Goal: Task Accomplishment & Management: Manage account settings

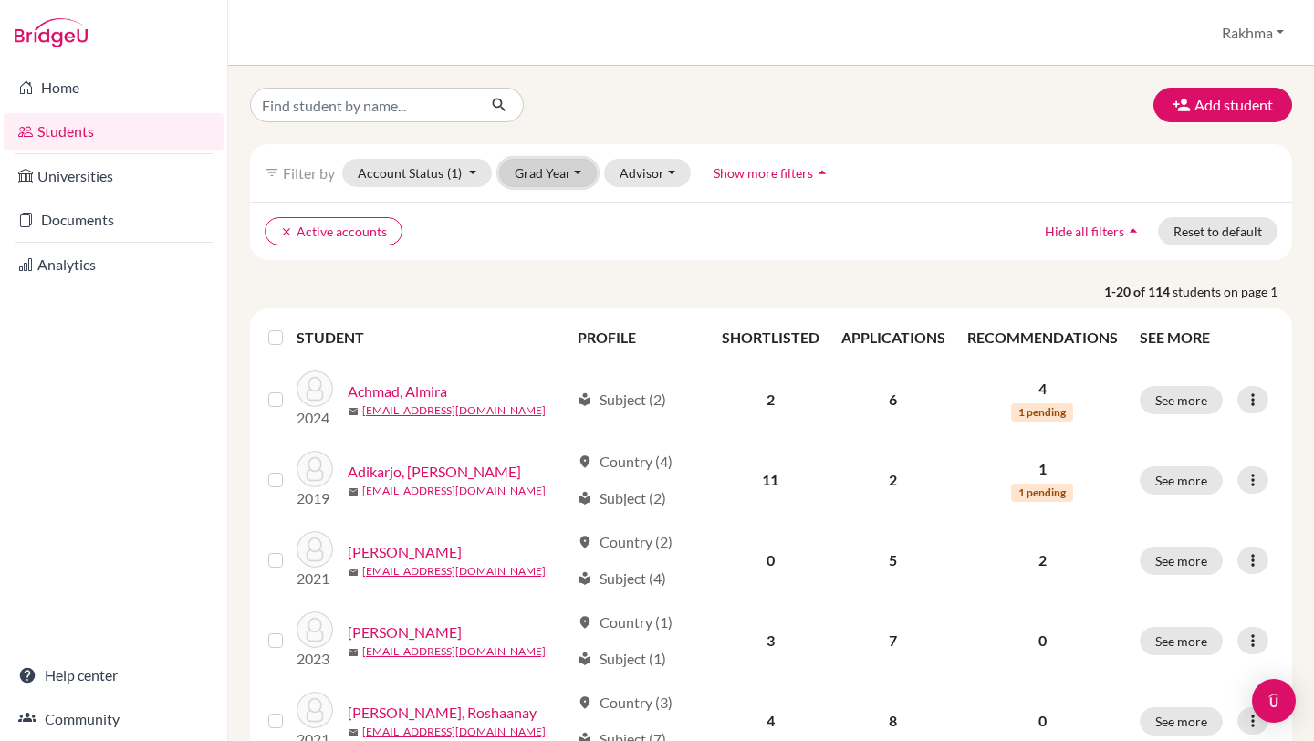
click at [555, 185] on button "Grad Year" at bounding box center [548, 173] width 99 height 28
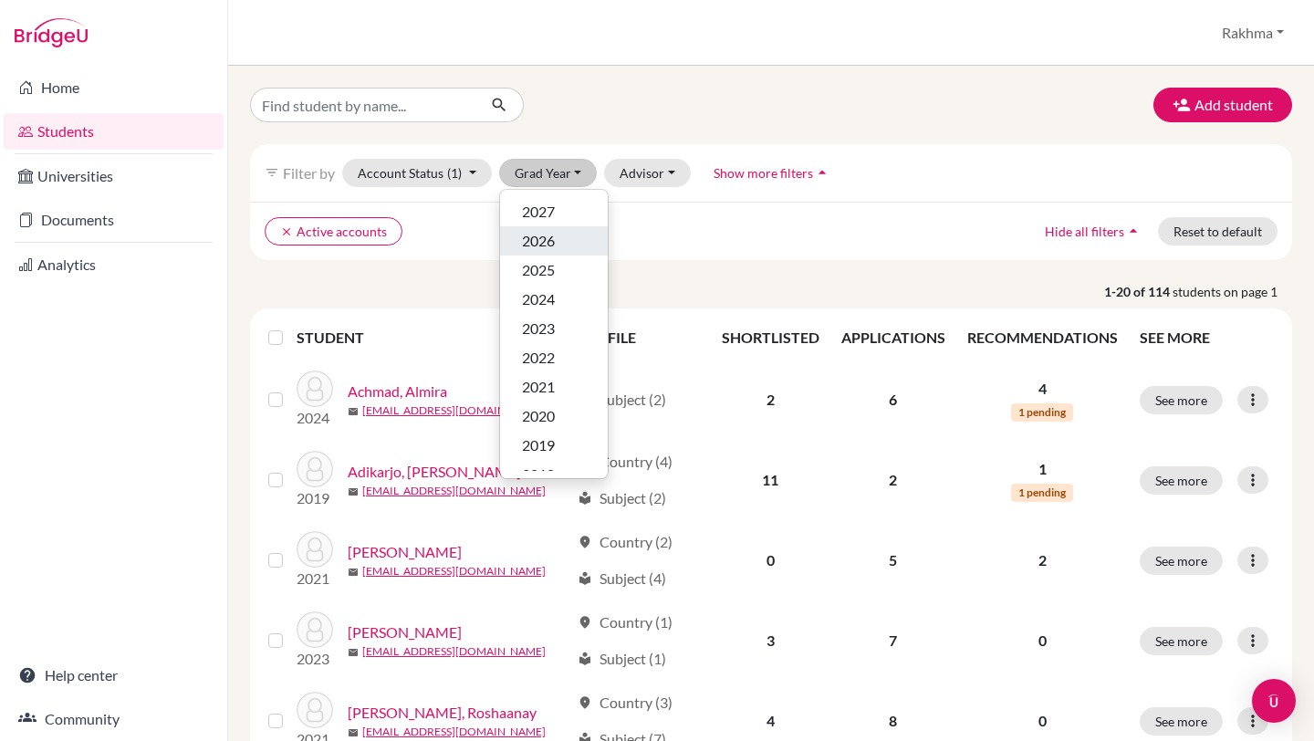
click at [549, 232] on span "2026" at bounding box center [538, 241] width 33 height 22
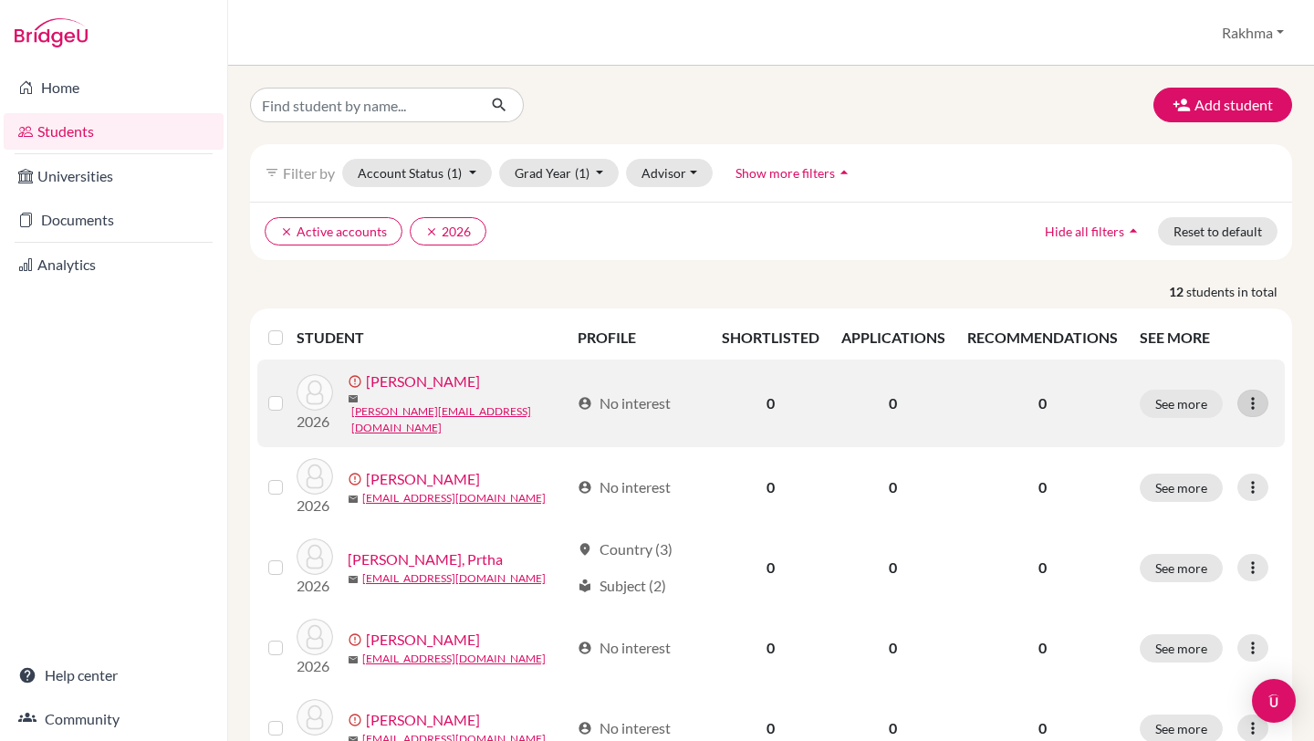
click at [1254, 405] on icon at bounding box center [1252, 403] width 18 height 18
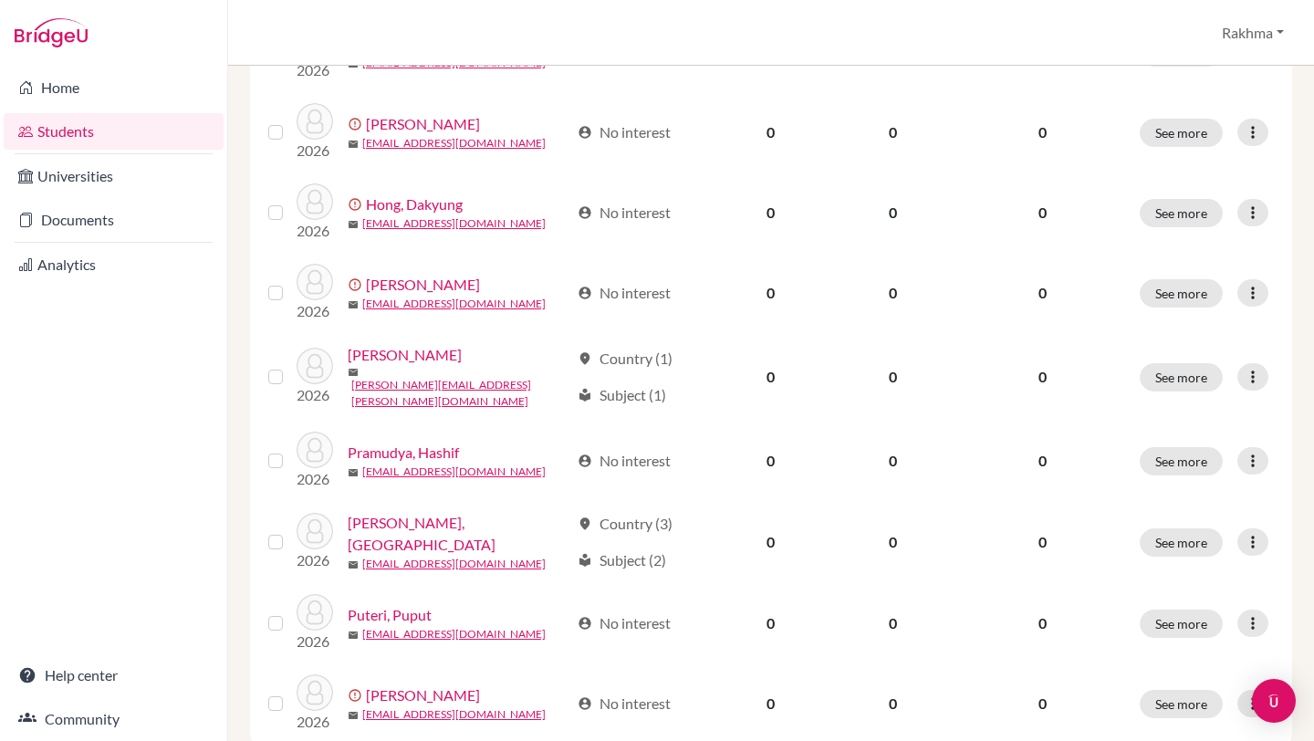
scroll to position [633, 0]
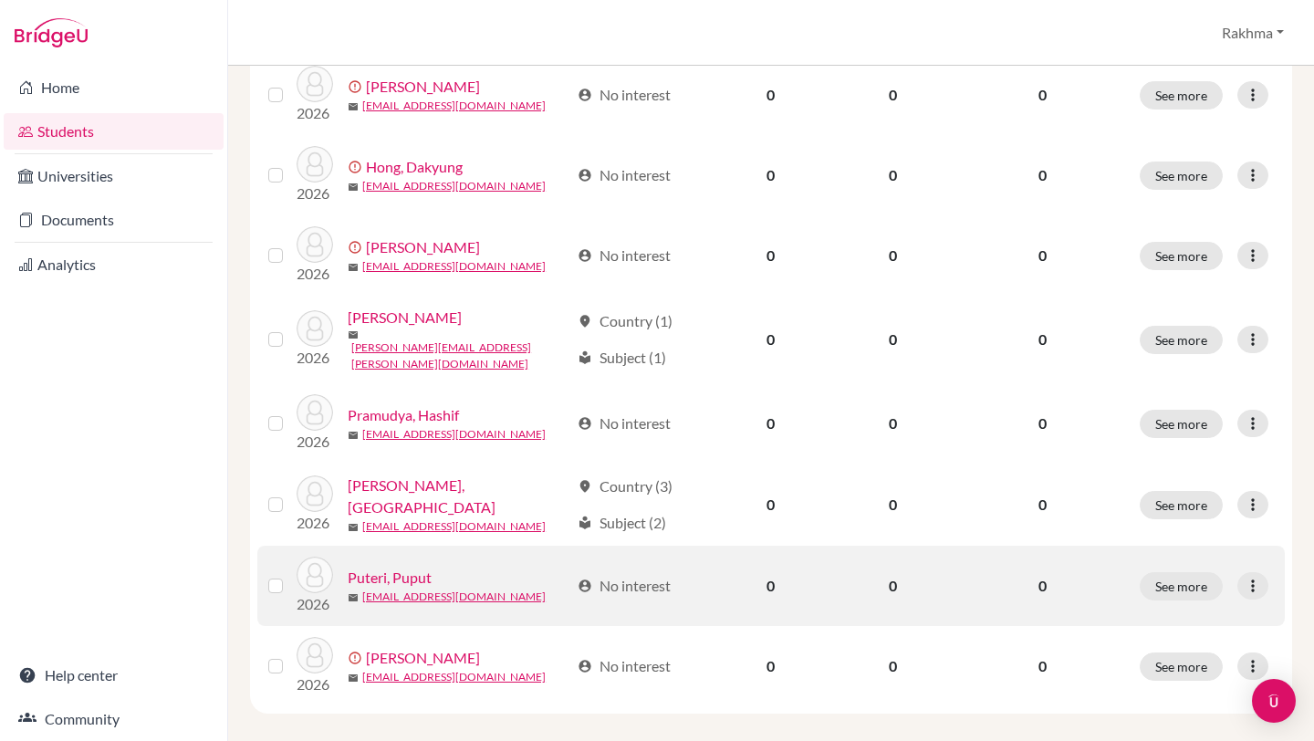
click at [400, 567] on link "Puteri, Puput" at bounding box center [390, 578] width 84 height 22
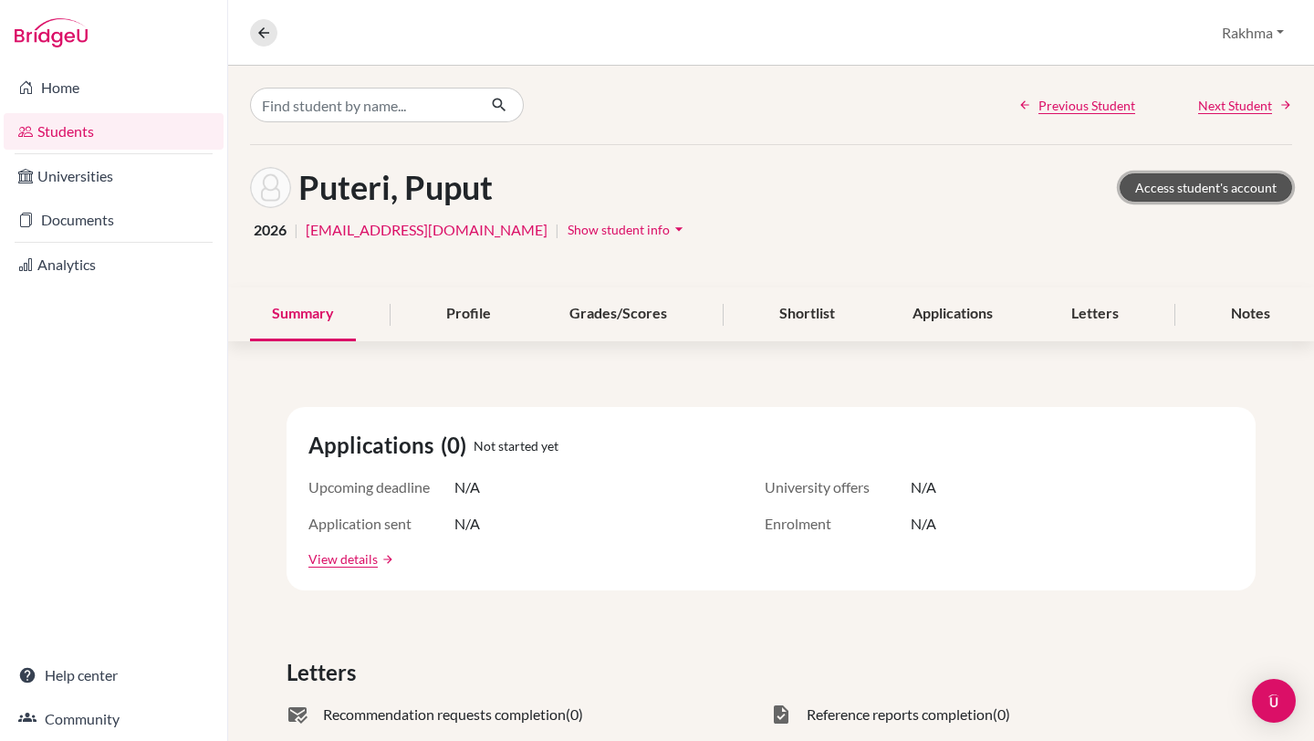
click at [1185, 191] on link "Access student's account" at bounding box center [1205, 187] width 172 height 28
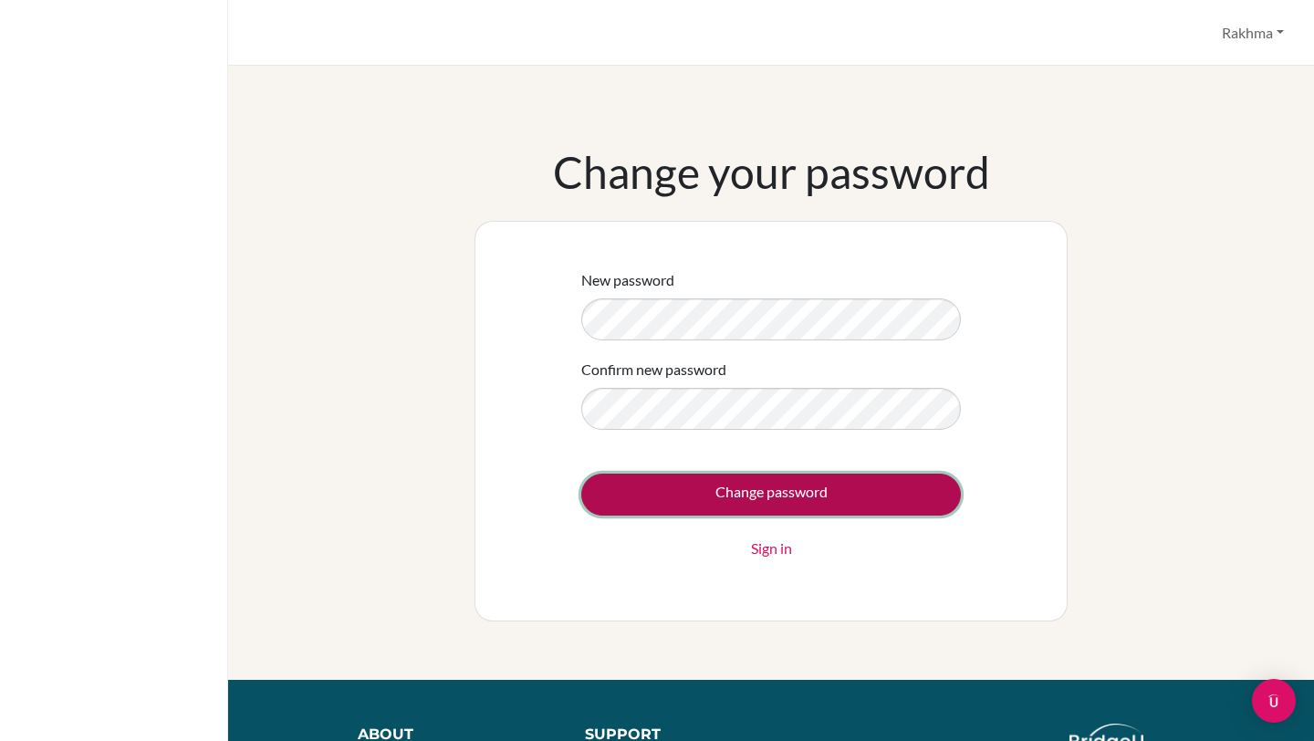
click at [750, 473] on input "Change password" at bounding box center [771, 494] width 380 height 42
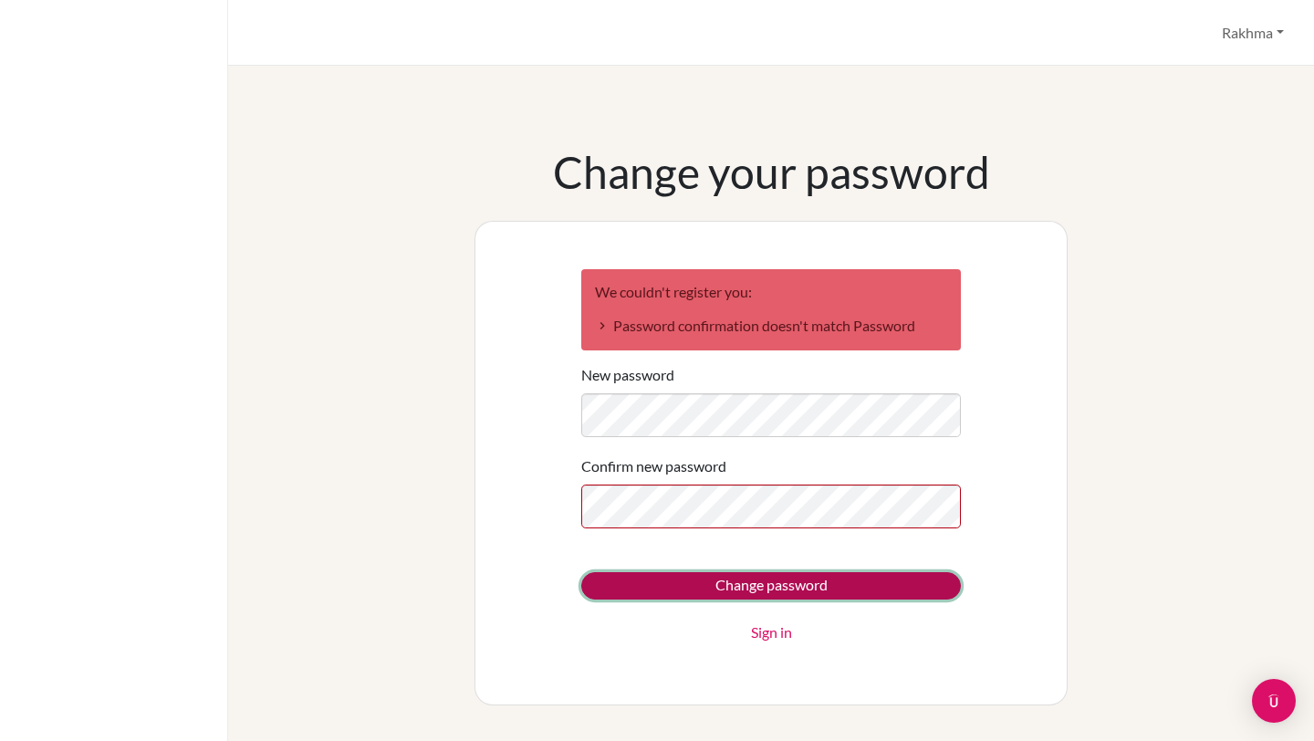
click at [792, 588] on input "Change password" at bounding box center [771, 585] width 380 height 27
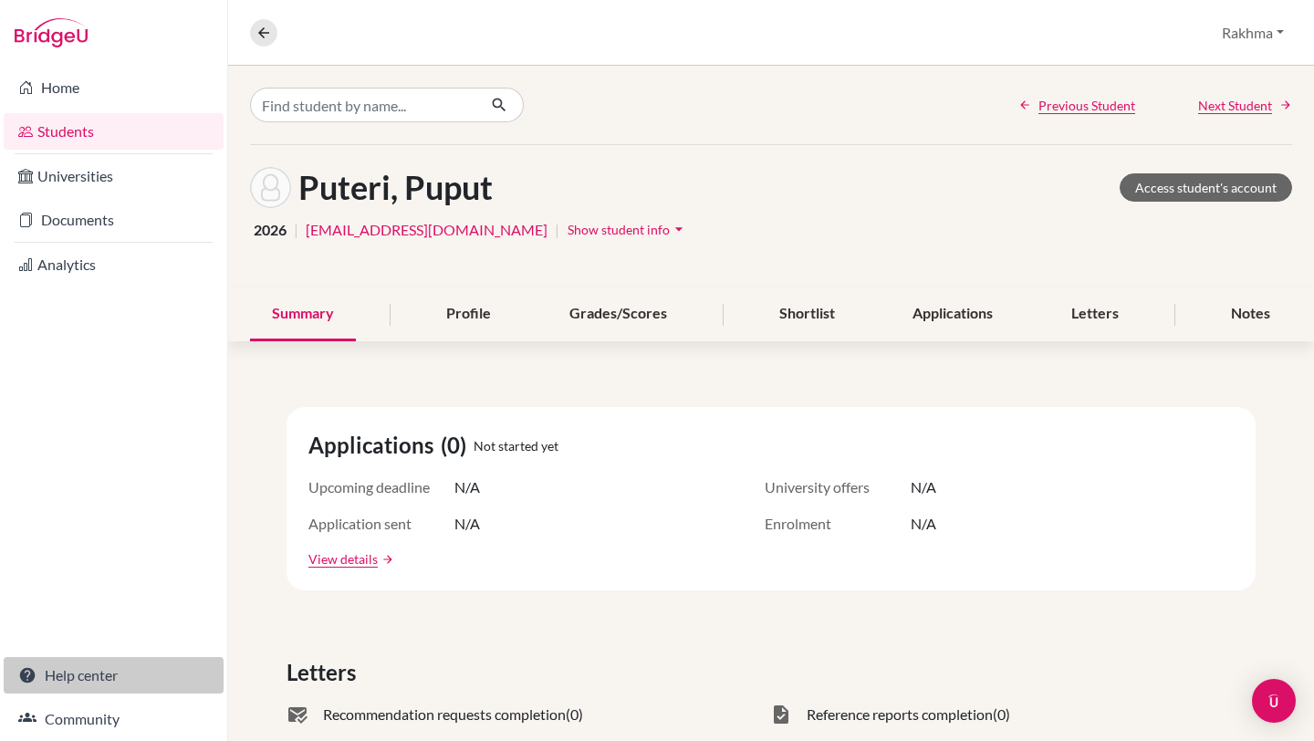
click at [61, 681] on link "Help center" at bounding box center [114, 675] width 220 height 36
click at [88, 677] on link "Help center" at bounding box center [114, 675] width 220 height 36
click at [77, 133] on link "Students" at bounding box center [114, 131] width 220 height 36
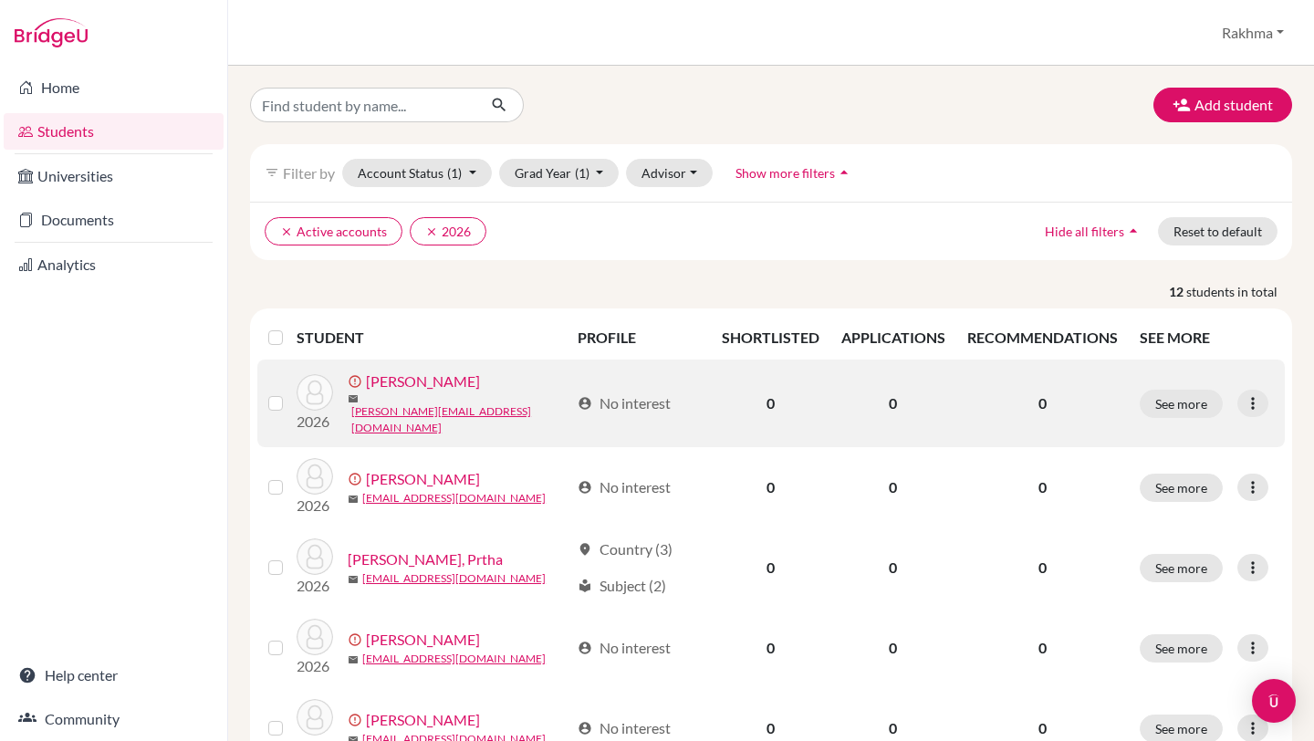
click at [414, 387] on link "Betanny, Kenneth" at bounding box center [423, 381] width 114 height 22
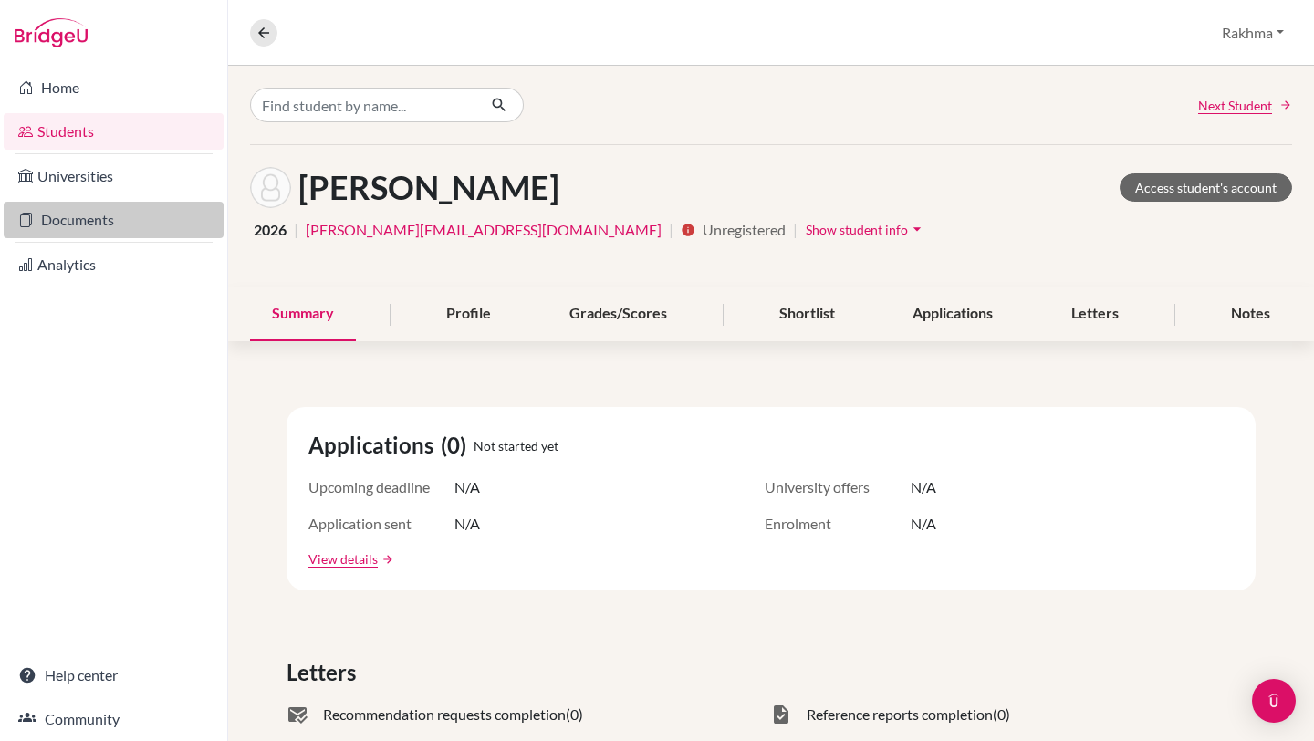
click at [64, 216] on link "Documents" at bounding box center [114, 220] width 220 height 36
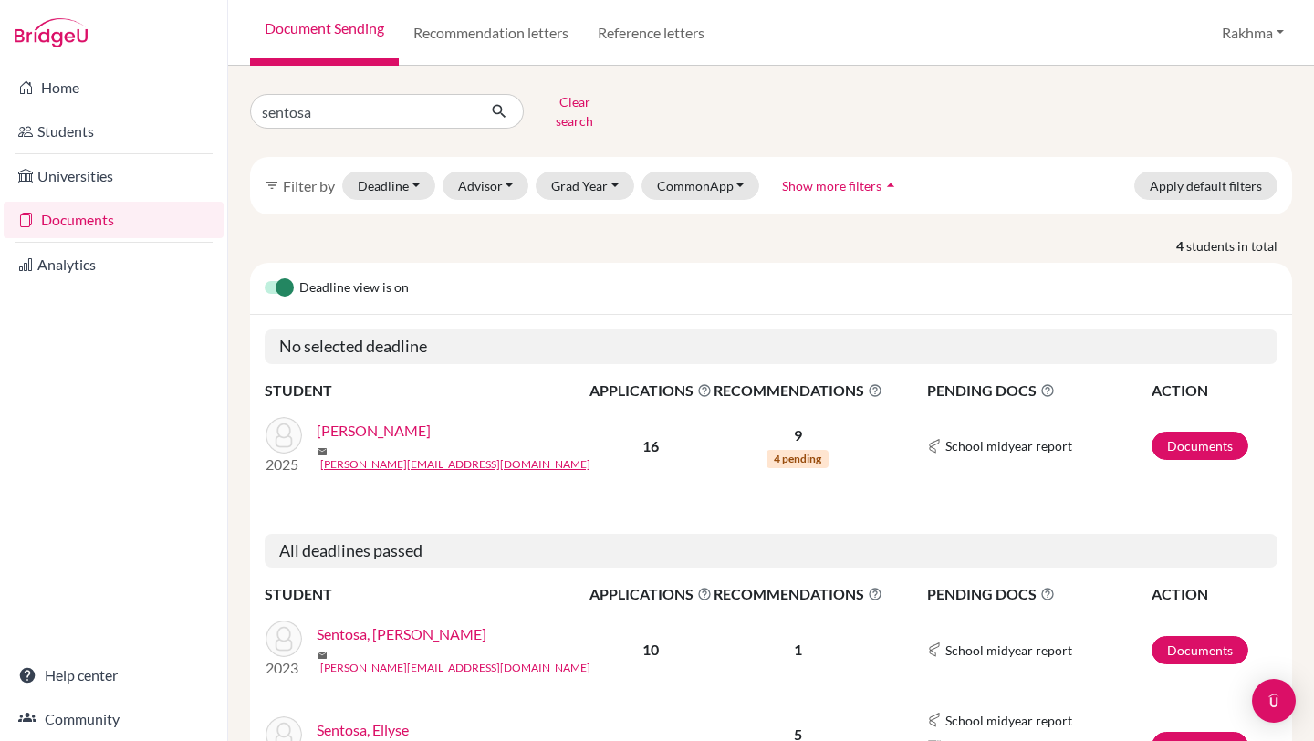
click at [386, 421] on link "[PERSON_NAME]" at bounding box center [374, 431] width 114 height 22
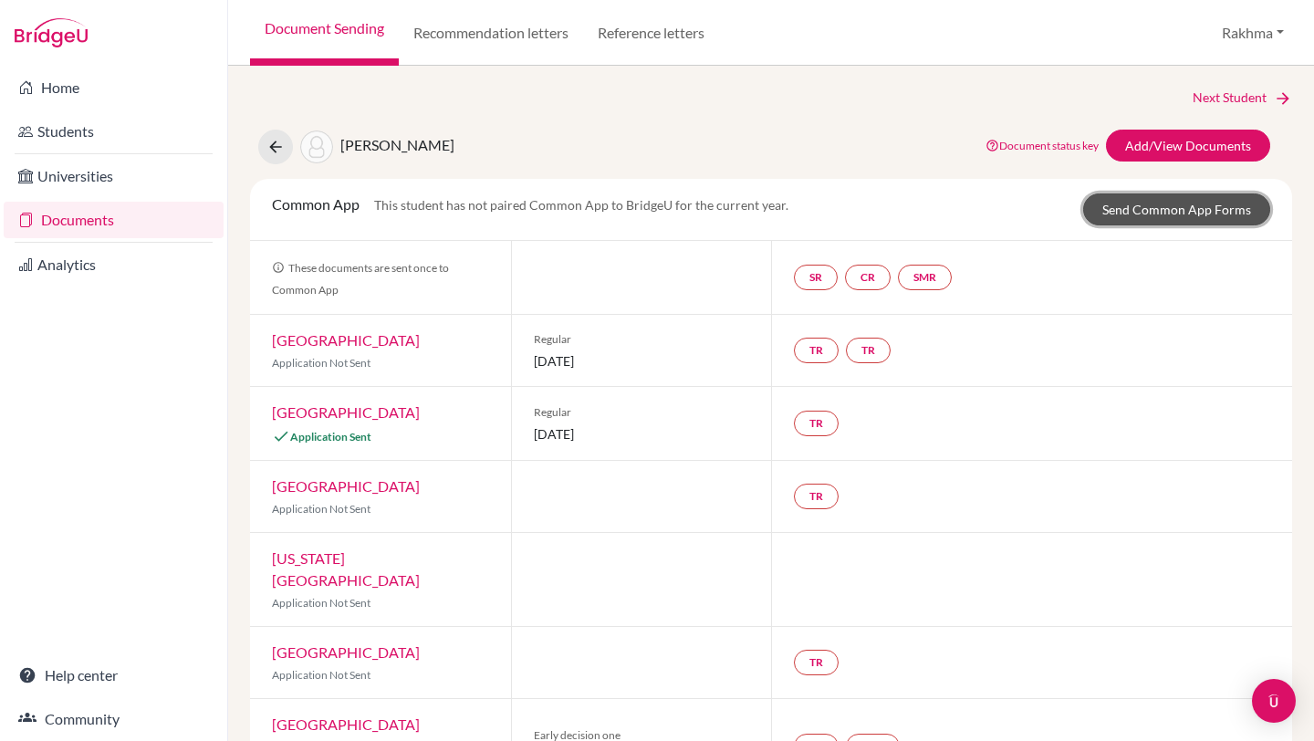
click at [1179, 214] on link "Send Common App Forms" at bounding box center [1176, 209] width 187 height 32
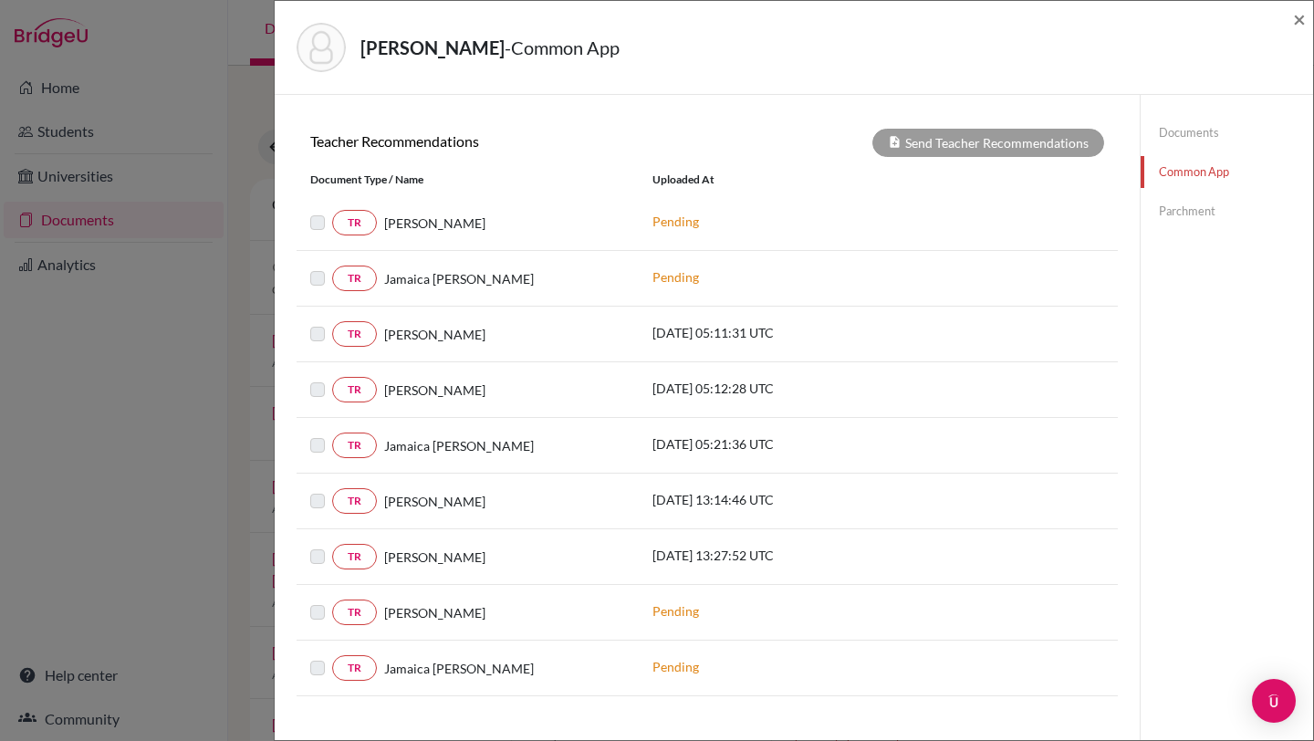
scroll to position [567, 0]
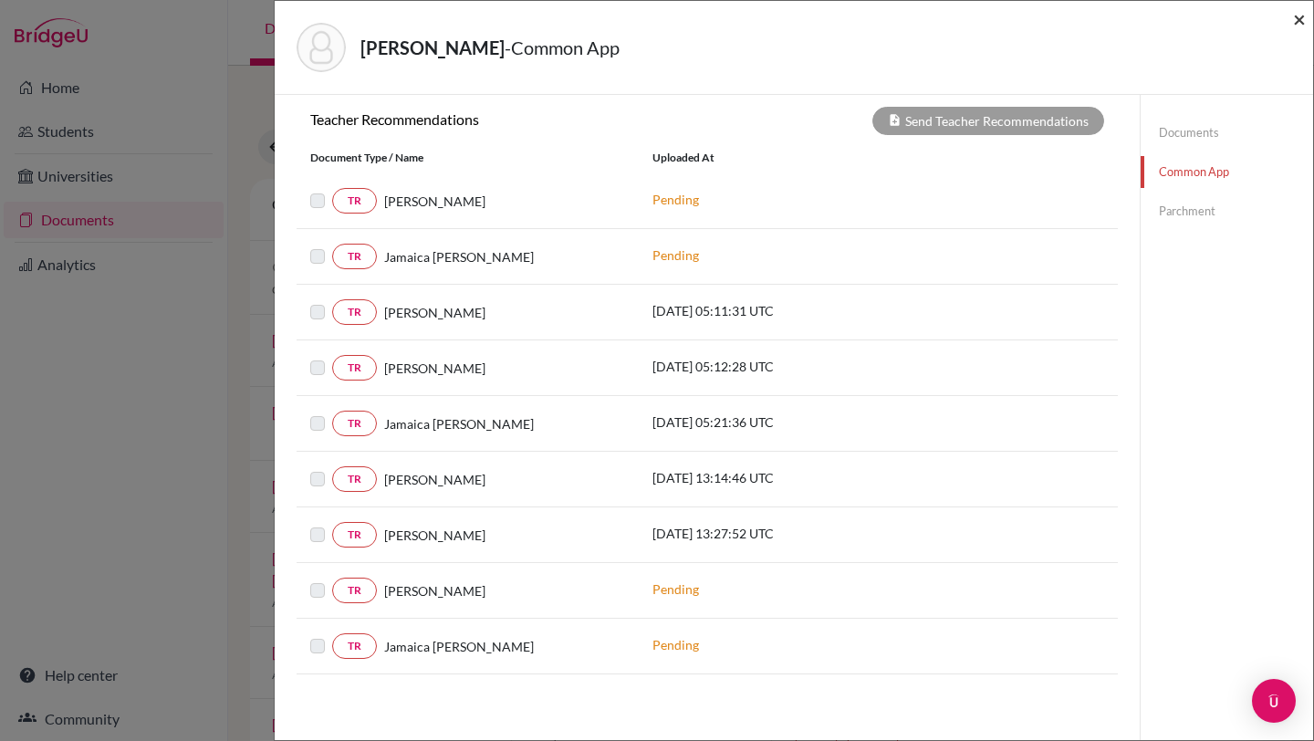
click at [1304, 23] on span "×" at bounding box center [1299, 18] width 13 height 26
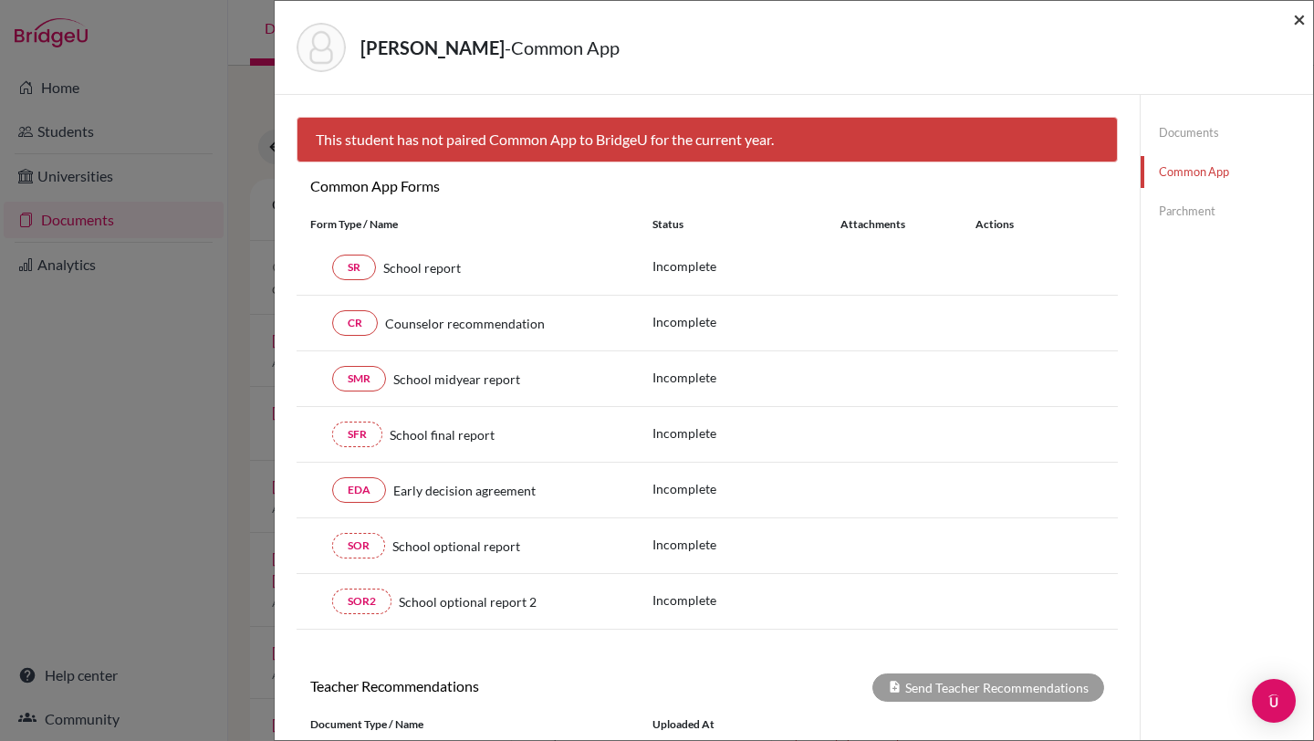
click at [1296, 19] on span "×" at bounding box center [1299, 18] width 13 height 26
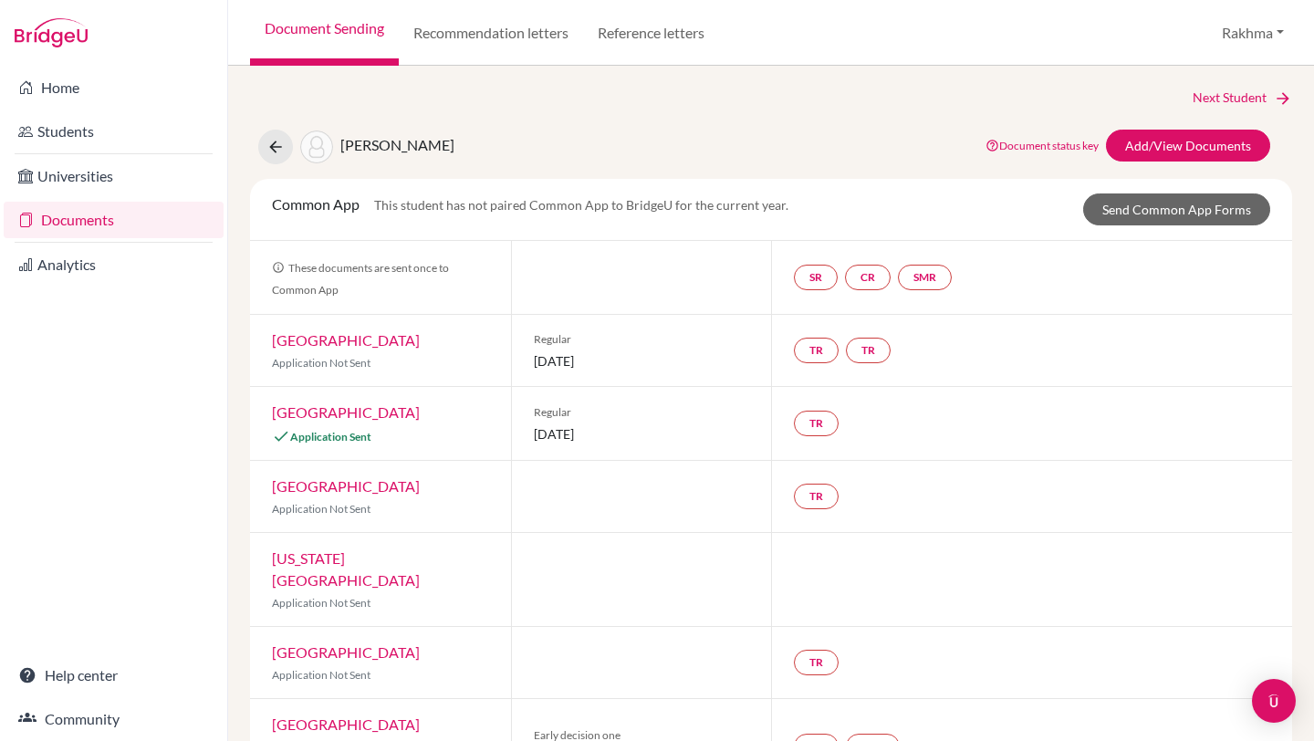
click at [288, 32] on link "Document Sending" at bounding box center [324, 33] width 149 height 66
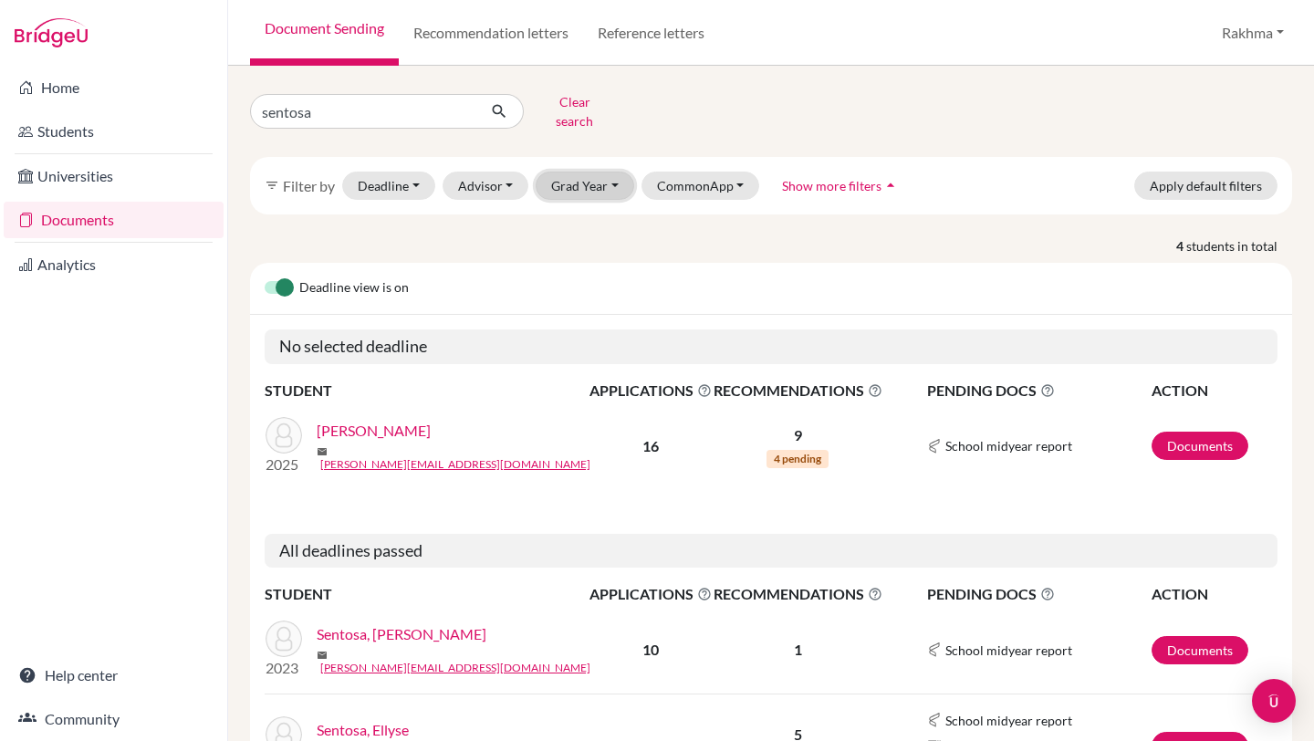
click at [585, 179] on button "Grad Year" at bounding box center [585, 186] width 99 height 28
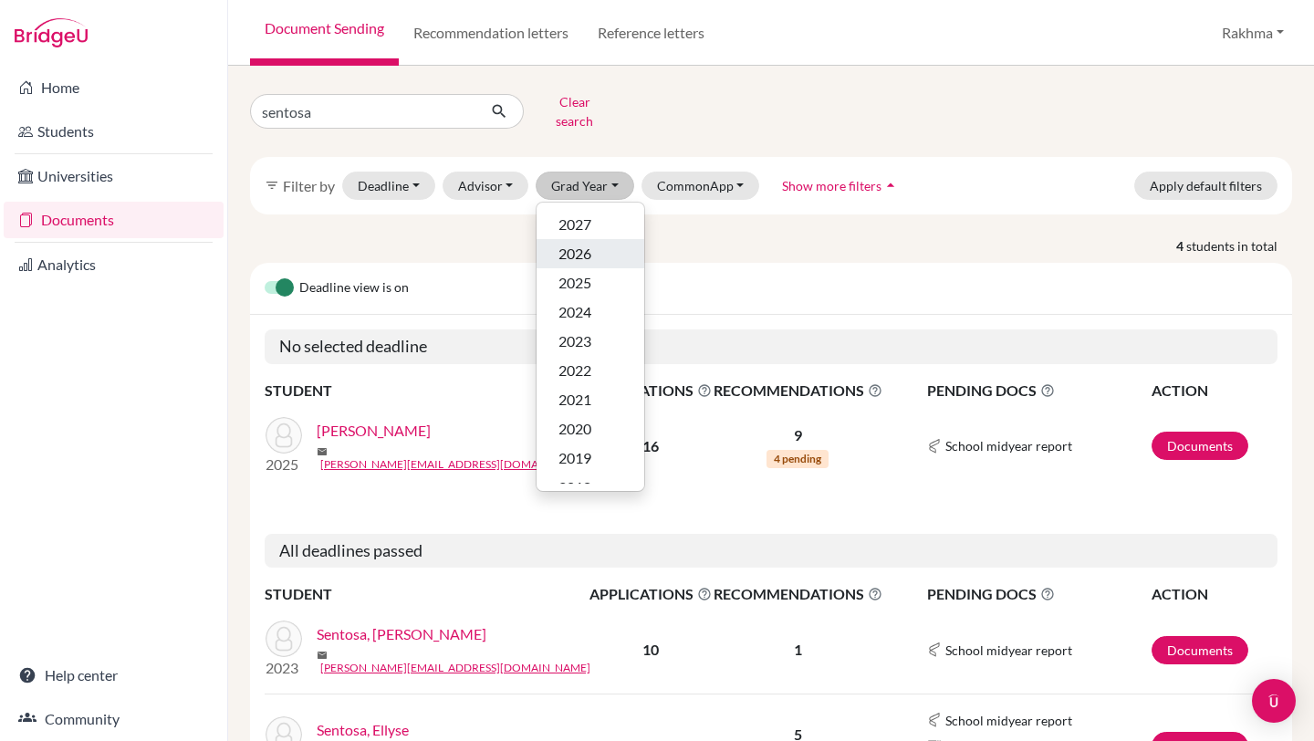
click at [580, 243] on span "2026" at bounding box center [574, 254] width 33 height 22
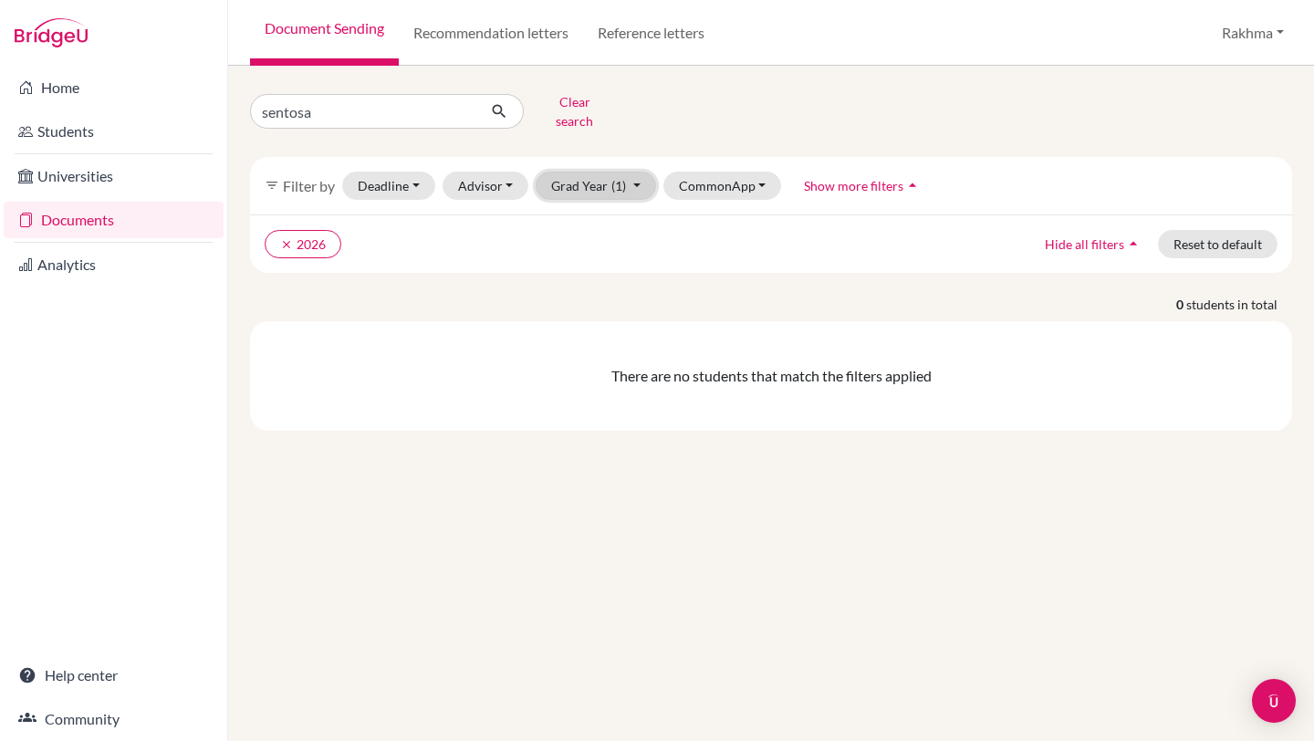
click at [586, 172] on button "Grad Year (1)" at bounding box center [596, 186] width 120 height 28
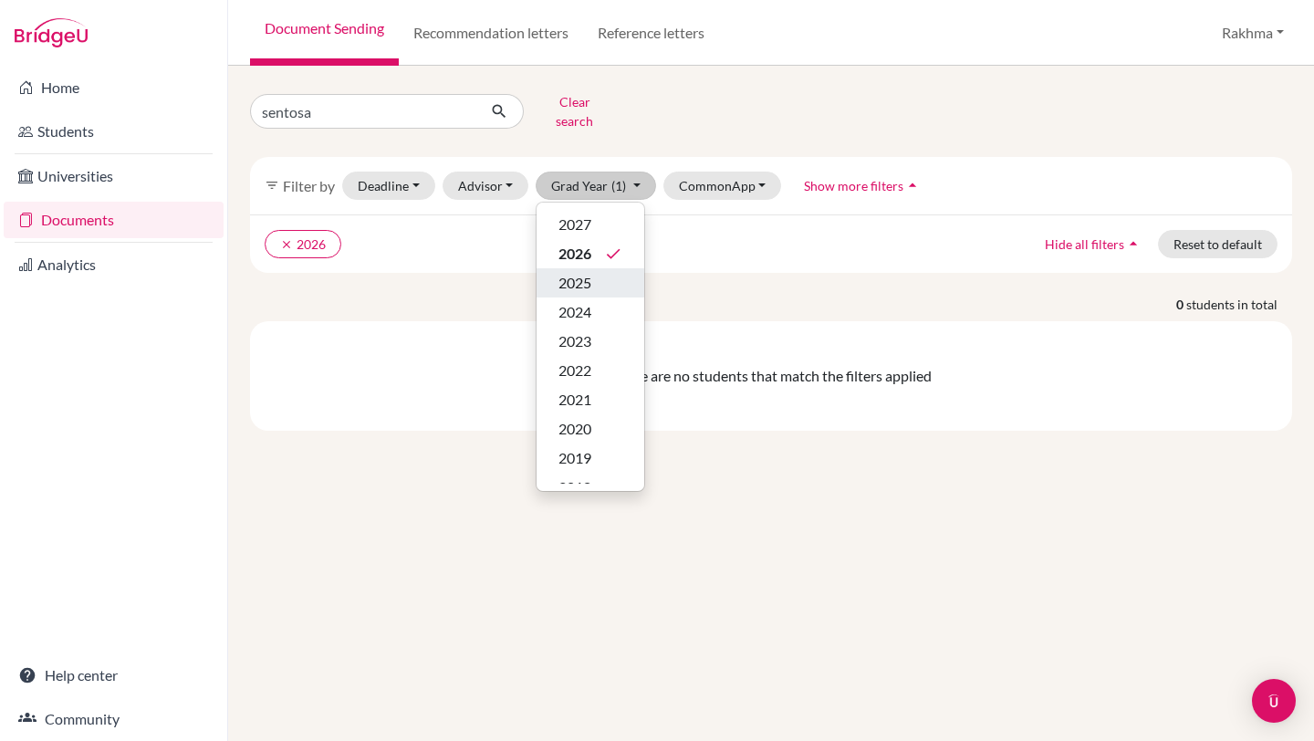
click at [572, 276] on span "2025" at bounding box center [574, 283] width 33 height 22
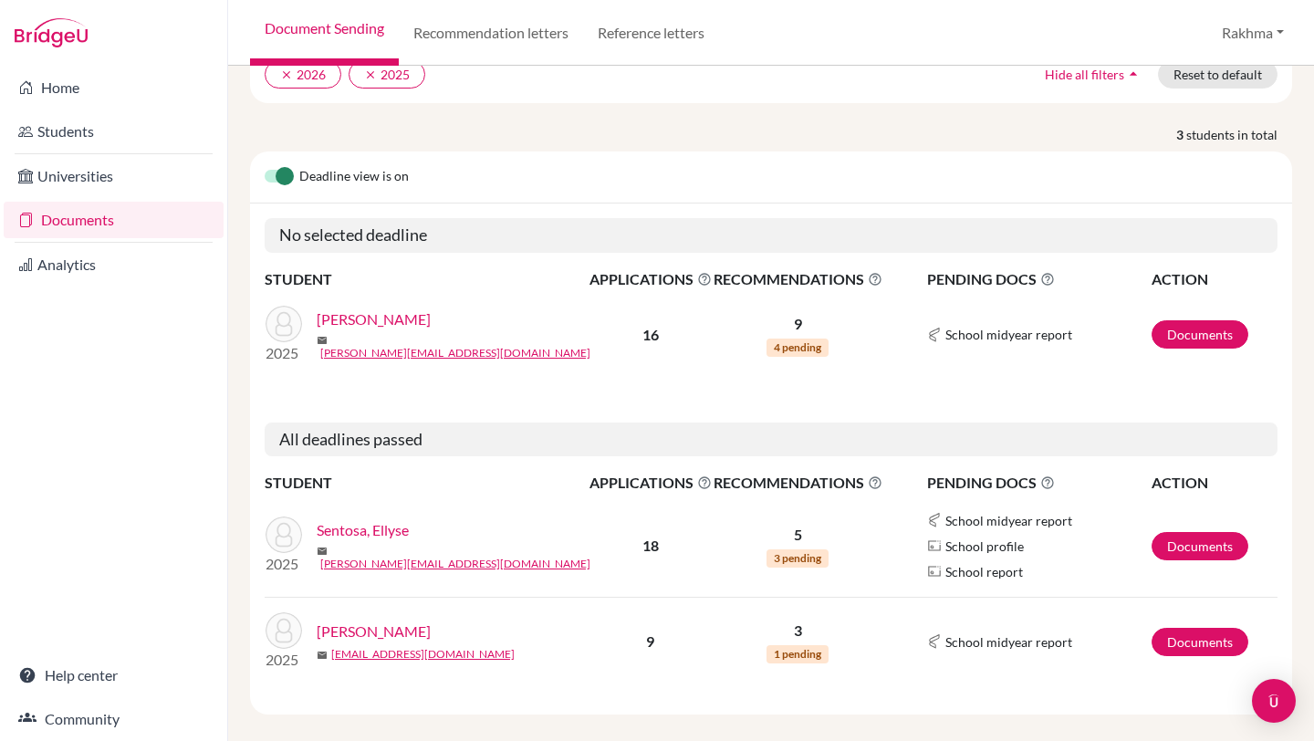
scroll to position [174, 0]
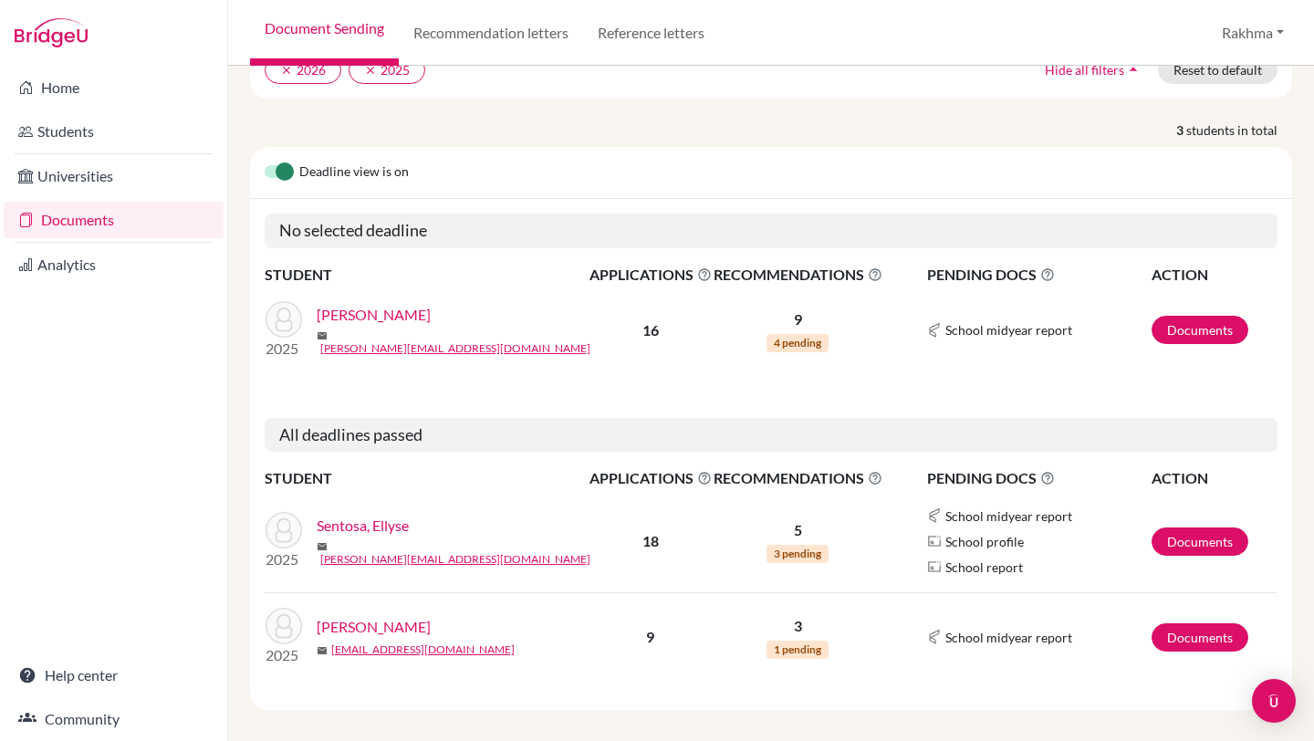
click at [367, 515] on link "Sentosa, Ellyse" at bounding box center [363, 526] width 92 height 22
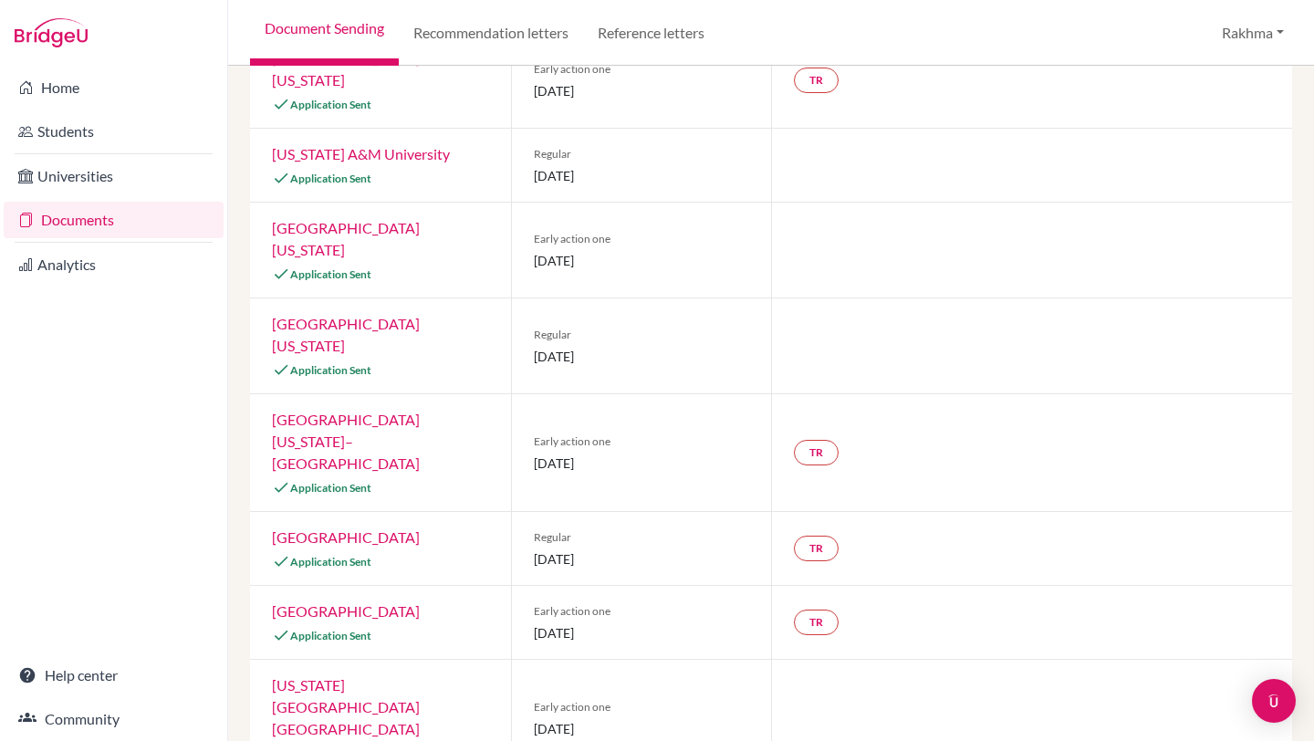
scroll to position [433, 0]
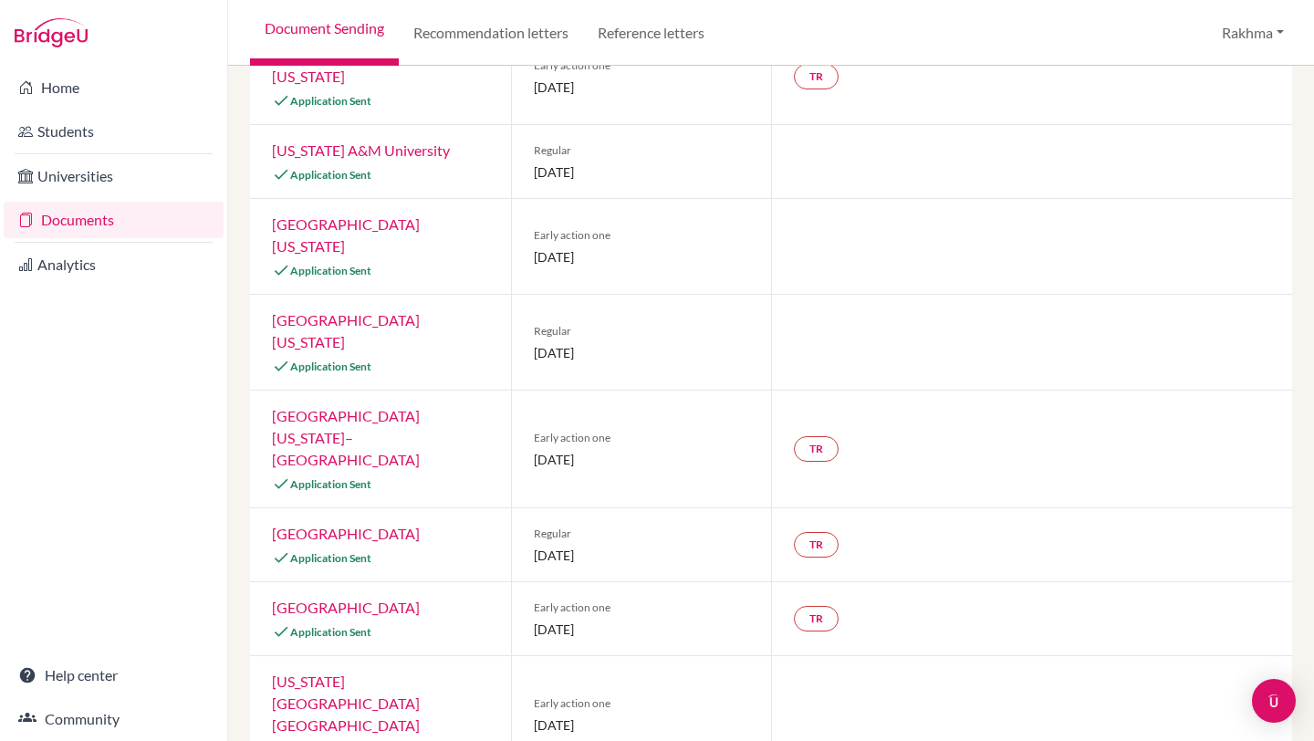
click at [328, 525] on link "[GEOGRAPHIC_DATA]" at bounding box center [346, 533] width 148 height 17
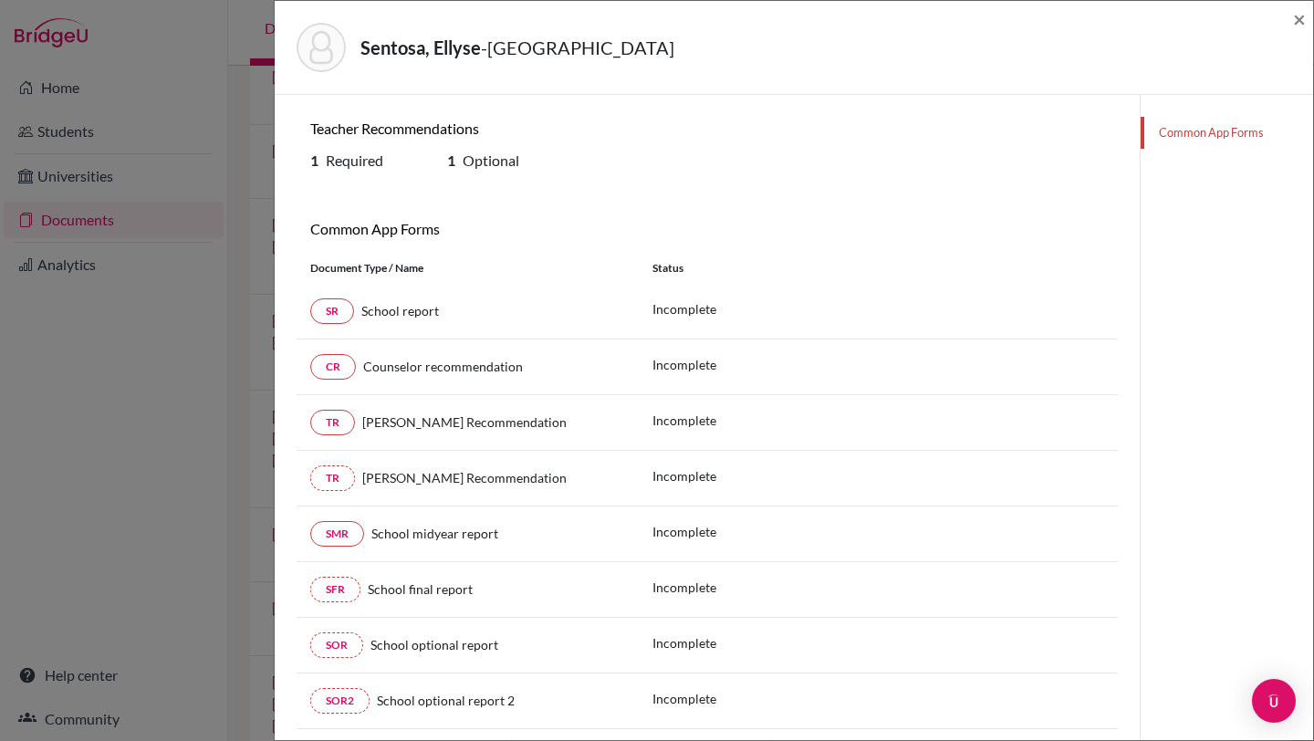
scroll to position [133, 0]
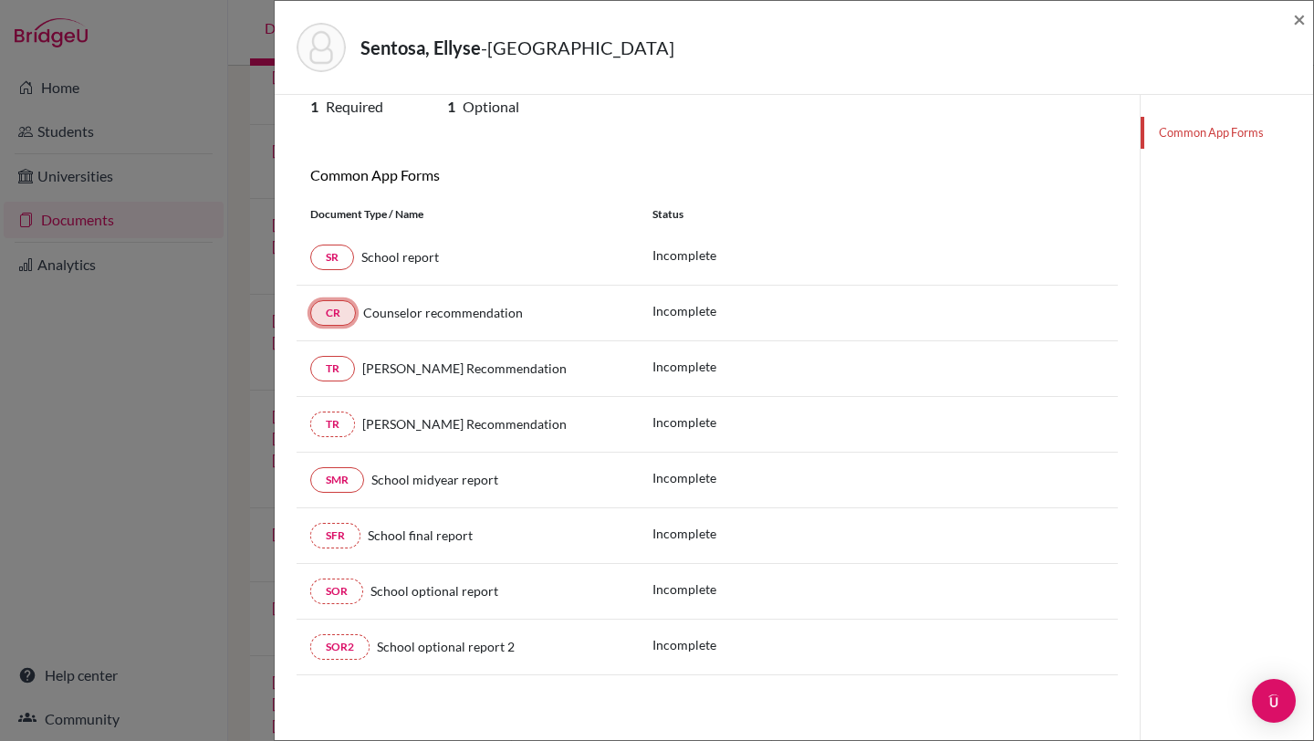
click at [343, 314] on link "CR" at bounding box center [333, 313] width 46 height 26
click at [345, 314] on link "CR" at bounding box center [333, 313] width 46 height 26
click at [336, 428] on link "TR" at bounding box center [332, 424] width 45 height 26
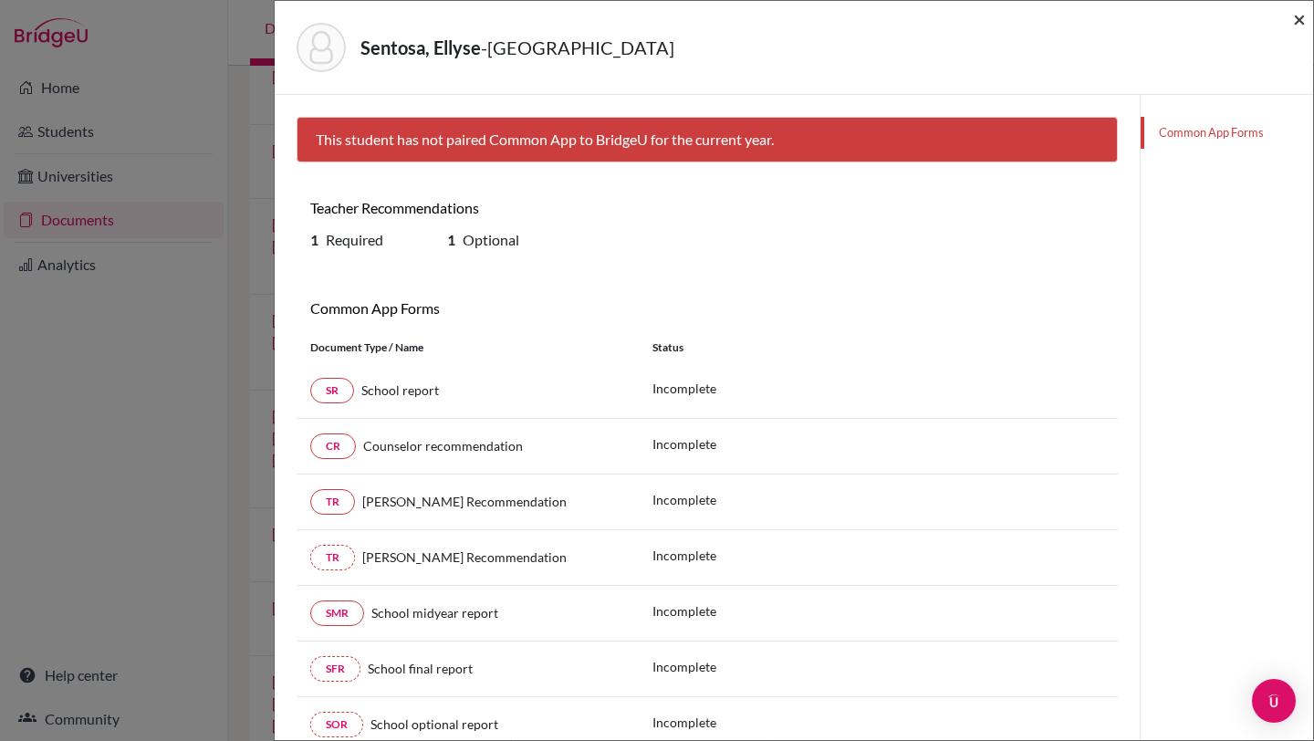
click at [1300, 18] on span "×" at bounding box center [1299, 18] width 13 height 26
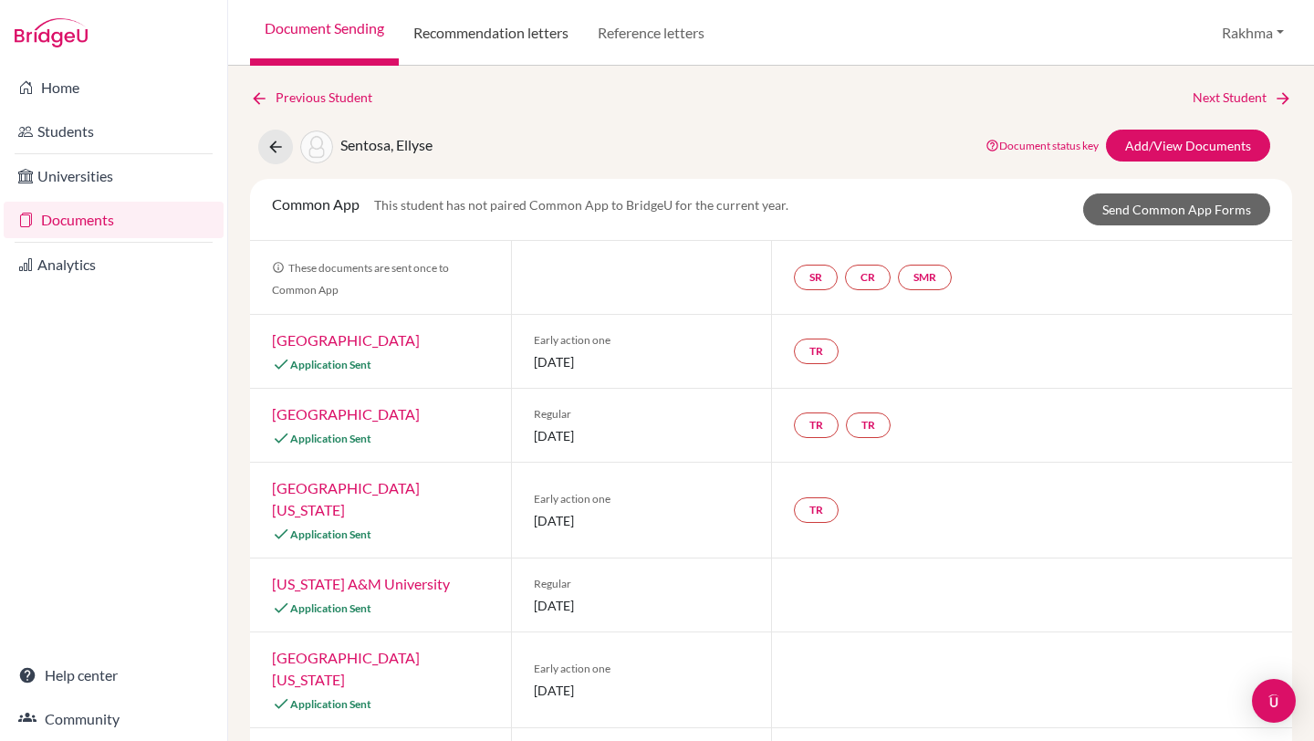
click at [506, 30] on link "Recommendation letters" at bounding box center [491, 33] width 184 height 66
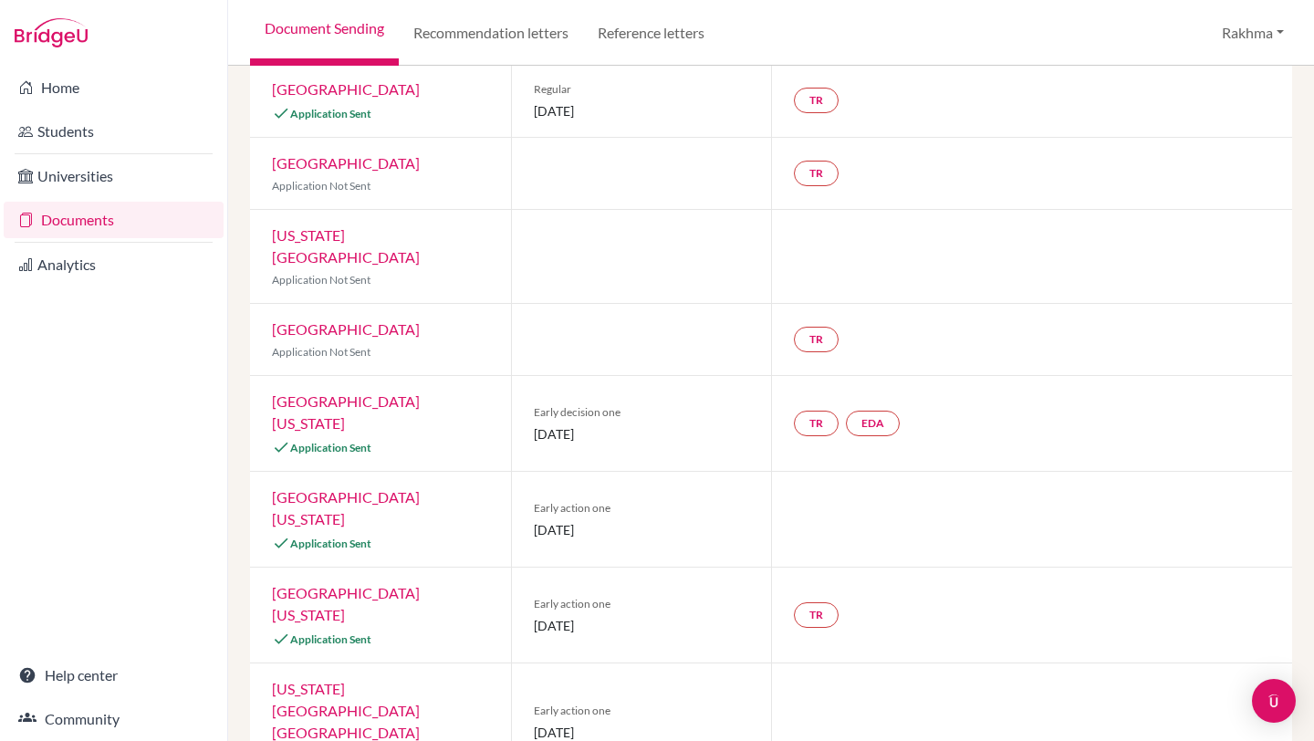
scroll to position [345, 0]
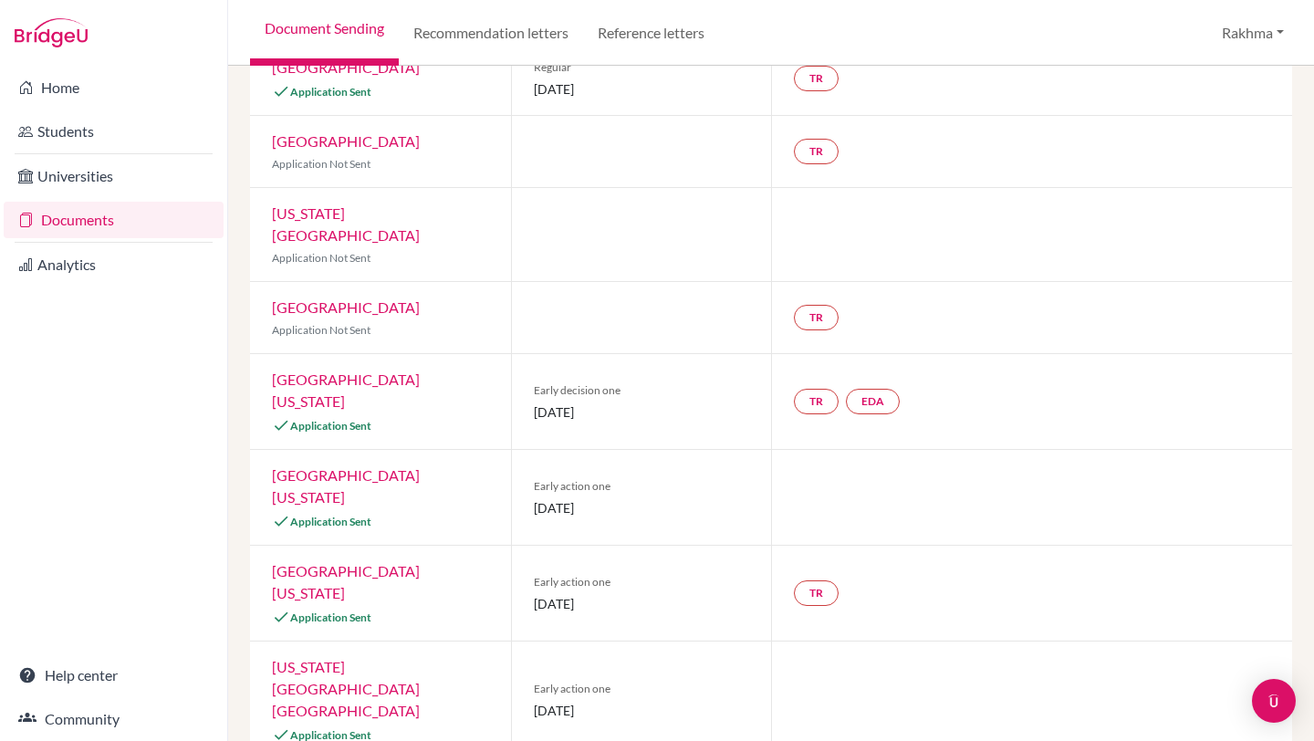
click at [340, 562] on link "[GEOGRAPHIC_DATA][US_STATE]" at bounding box center [346, 581] width 148 height 39
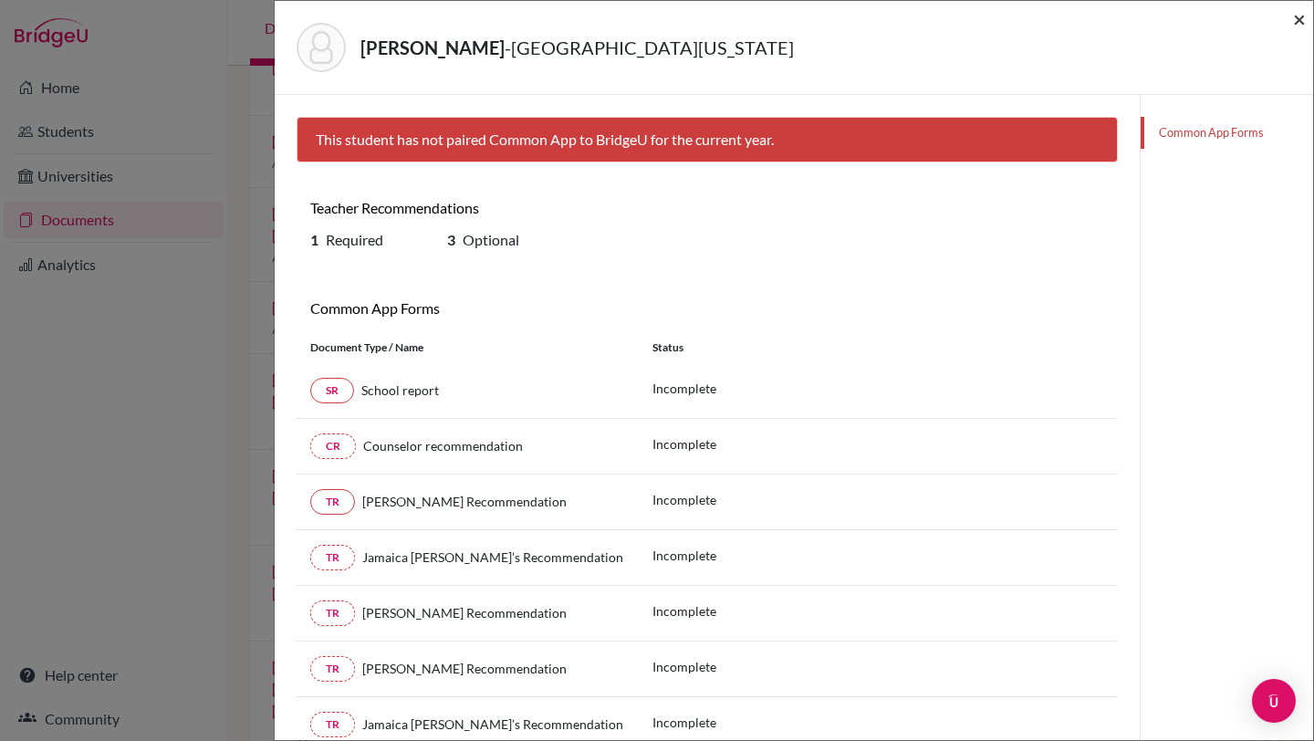
click at [1303, 19] on span "×" at bounding box center [1299, 18] width 13 height 26
